Goal: Find specific page/section: Find specific page/section

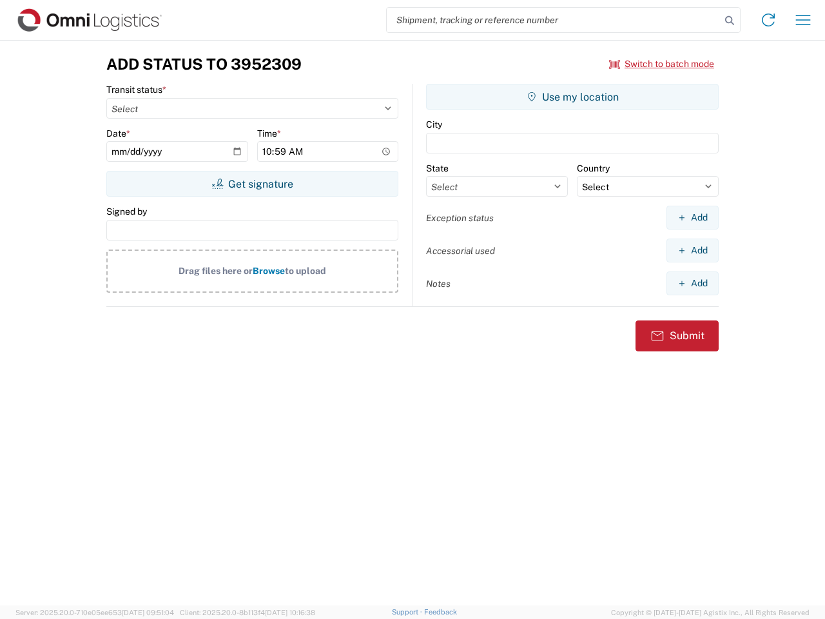
click at [554, 20] on input "search" at bounding box center [554, 20] width 334 height 25
click at [730, 21] on icon at bounding box center [730, 21] width 18 height 18
click at [769, 20] on icon at bounding box center [768, 20] width 21 height 21
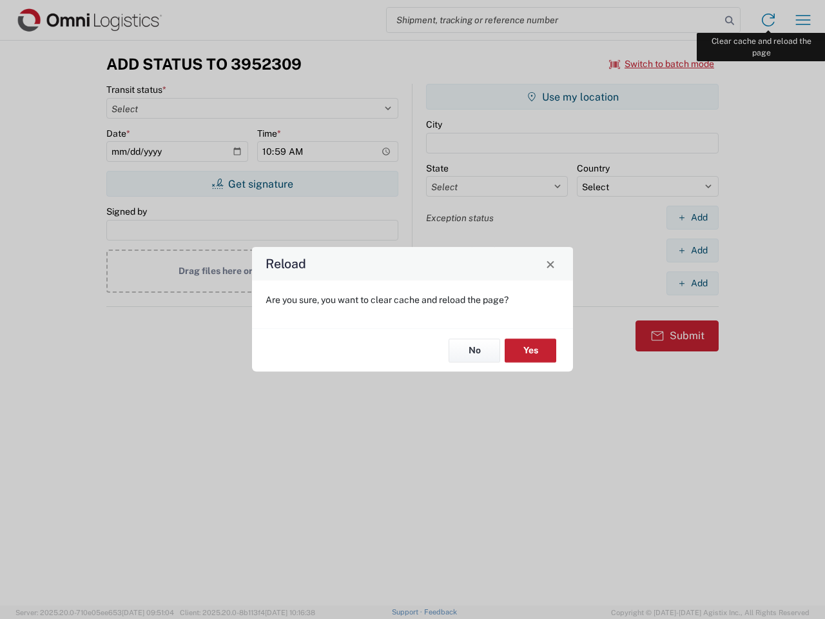
click at [803, 20] on div "Reload Are you sure, you want to clear cache and reload the page? No Yes" at bounding box center [412, 309] width 825 height 619
click at [662, 64] on div "Reload Are you sure, you want to clear cache and reload the page? No Yes" at bounding box center [412, 309] width 825 height 619
click at [252, 184] on div "Reload Are you sure, you want to clear cache and reload the page? No Yes" at bounding box center [412, 309] width 825 height 619
click at [573, 97] on div "Reload Are you sure, you want to clear cache and reload the page? No Yes" at bounding box center [412, 309] width 825 height 619
click at [692, 217] on div "Reload Are you sure, you want to clear cache and reload the page? No Yes" at bounding box center [412, 309] width 825 height 619
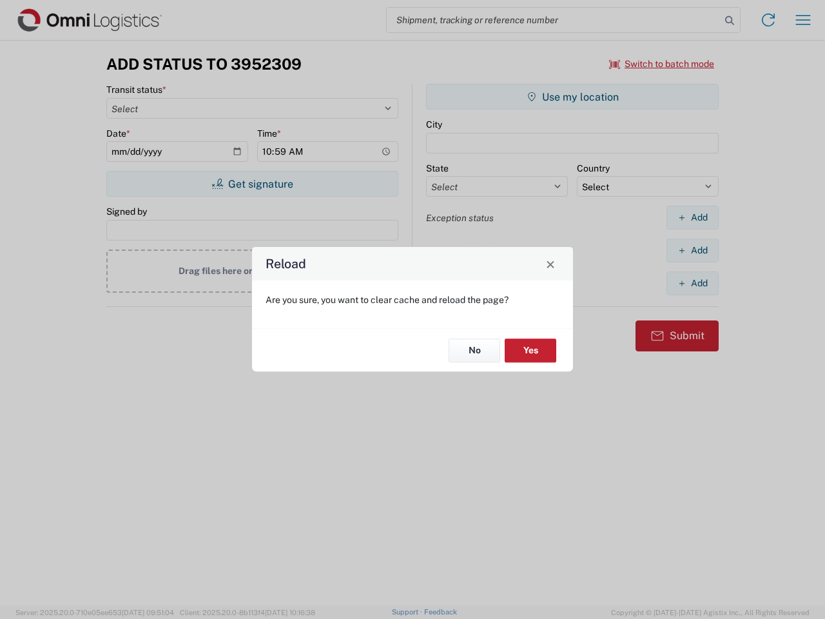
click at [692, 250] on div "Reload Are you sure, you want to clear cache and reload the page? No Yes" at bounding box center [412, 309] width 825 height 619
click at [692, 283] on div "Reload Are you sure, you want to clear cache and reload the page? No Yes" at bounding box center [412, 309] width 825 height 619
